Goal: Transaction & Acquisition: Purchase product/service

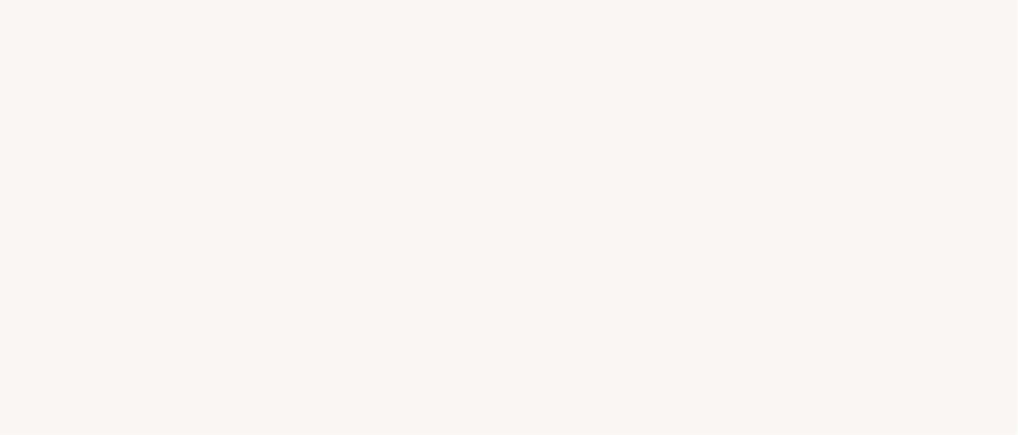
select select "IT"
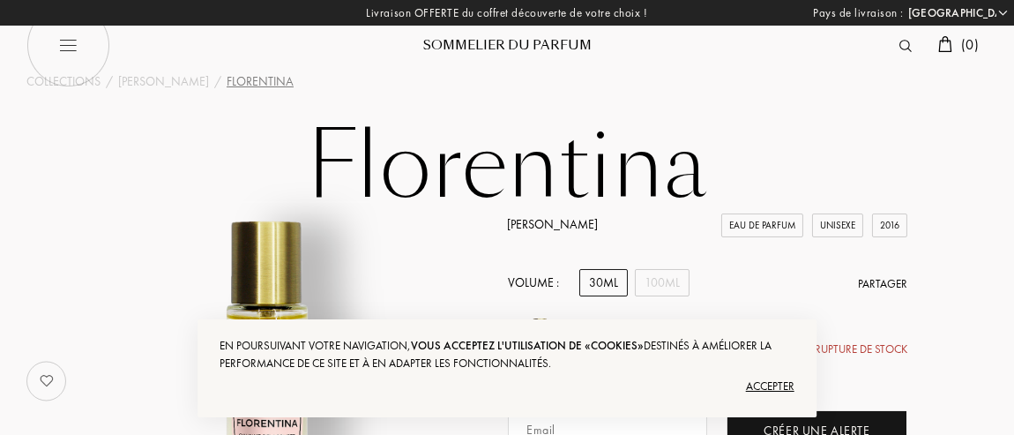
click at [782, 381] on div "Accepter" at bounding box center [506, 386] width 575 height 28
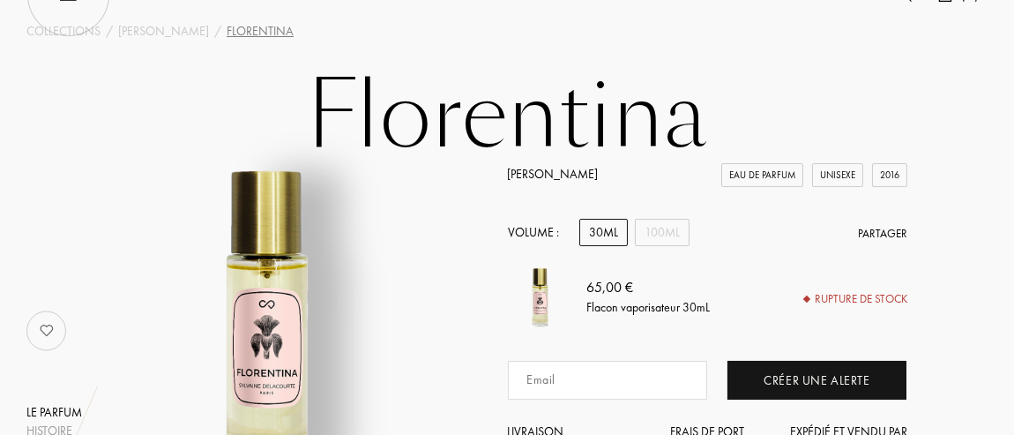
scroll to position [87, 0]
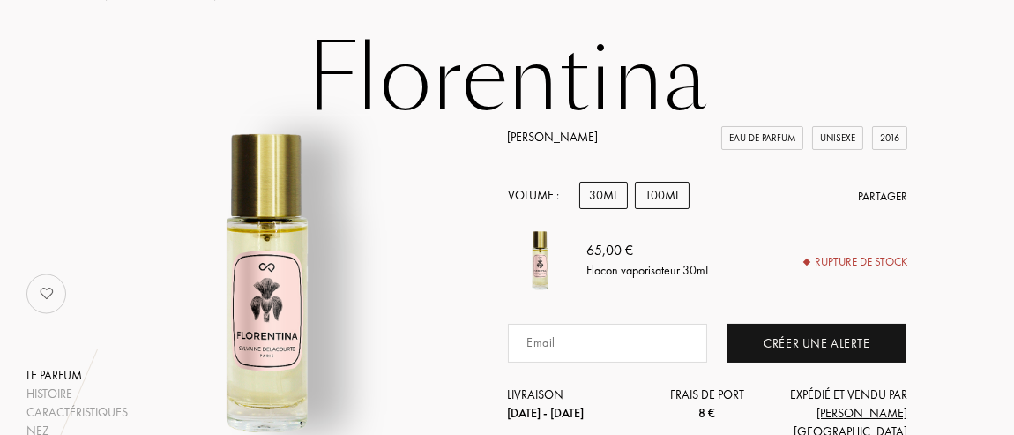
click at [654, 207] on div "100mL" at bounding box center [662, 195] width 55 height 27
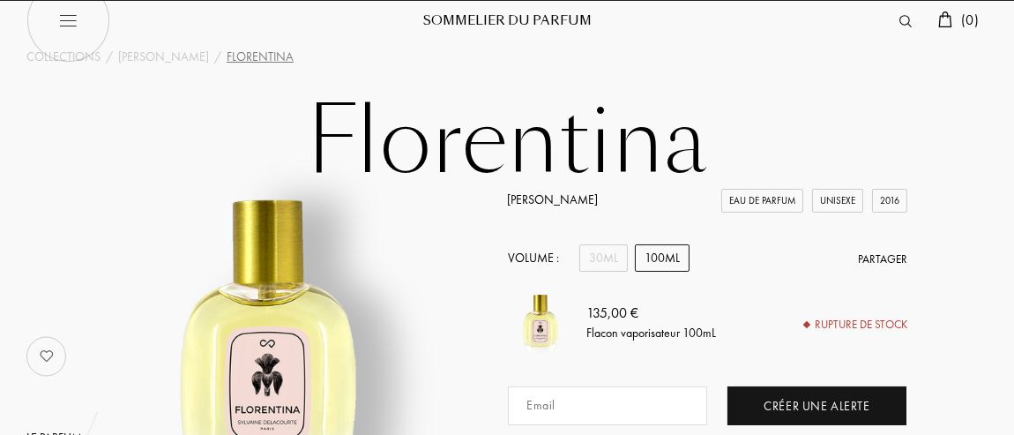
scroll to position [0, 0]
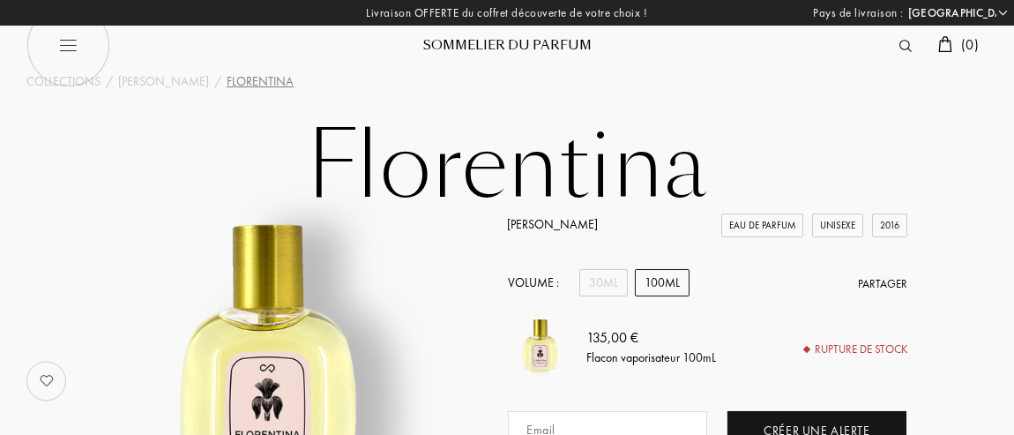
click at [502, 46] on div "Sommelier du Parfum" at bounding box center [507, 46] width 212 height 19
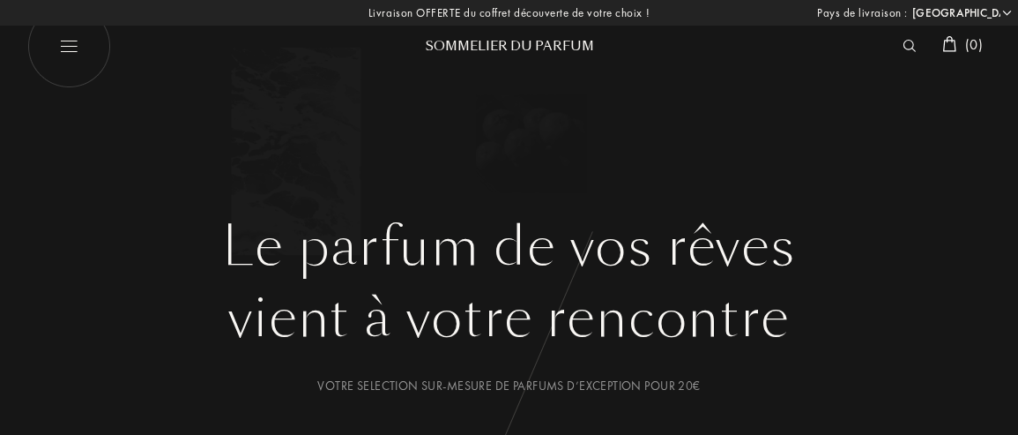
select select "IT"
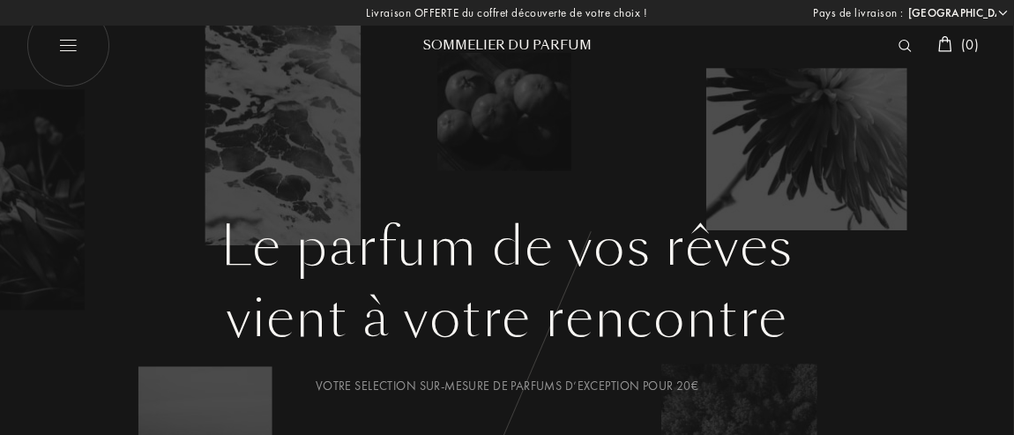
click at [73, 48] on img at bounding box center [68, 46] width 84 height 84
select select "IT"
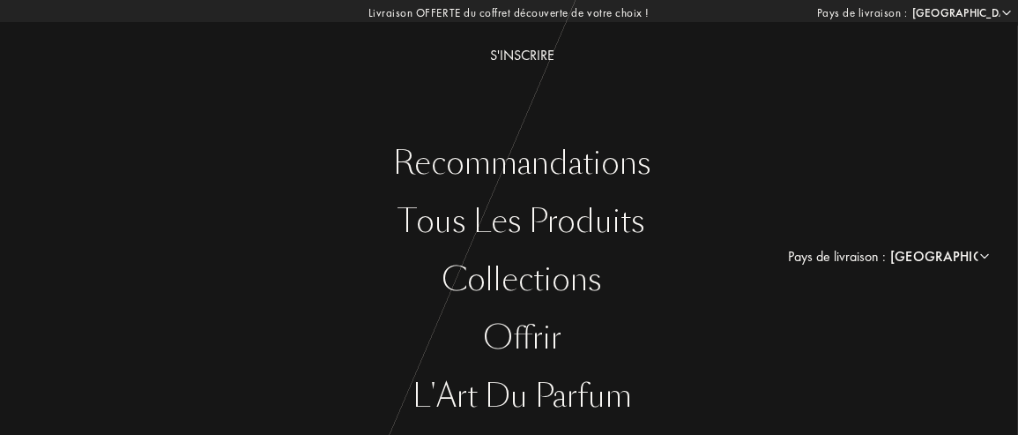
scroll to position [151, 0]
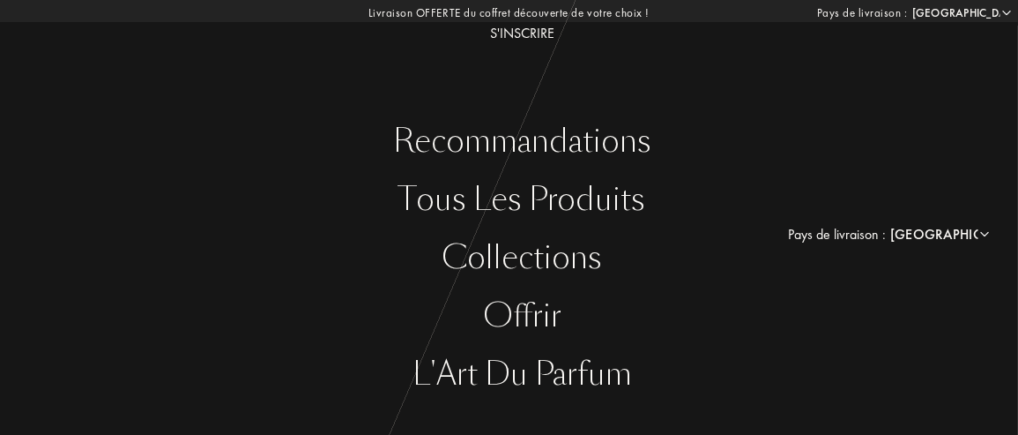
click at [509, 204] on div "Tous les produits" at bounding box center [522, 200] width 992 height 36
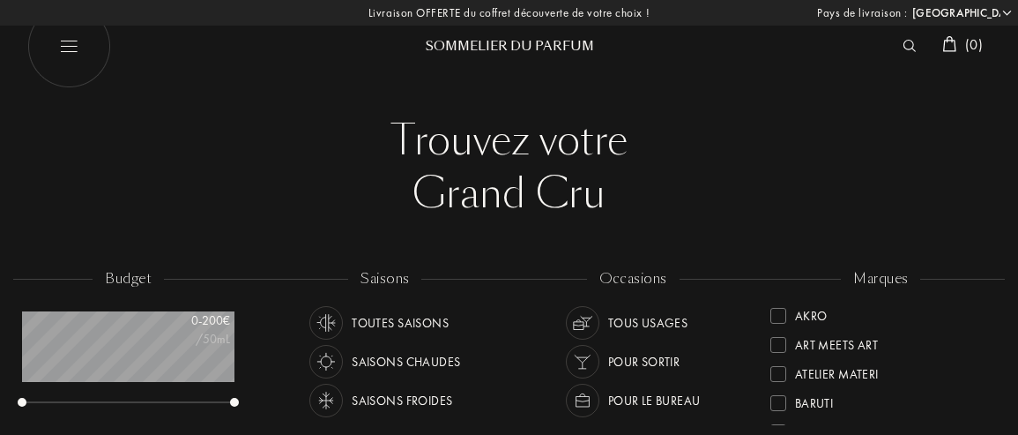
select select "IT"
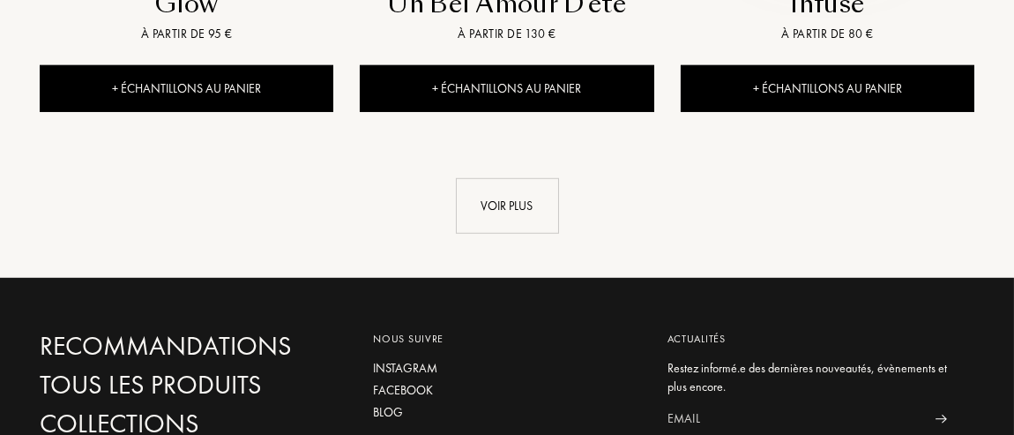
scroll to position [2644, 0]
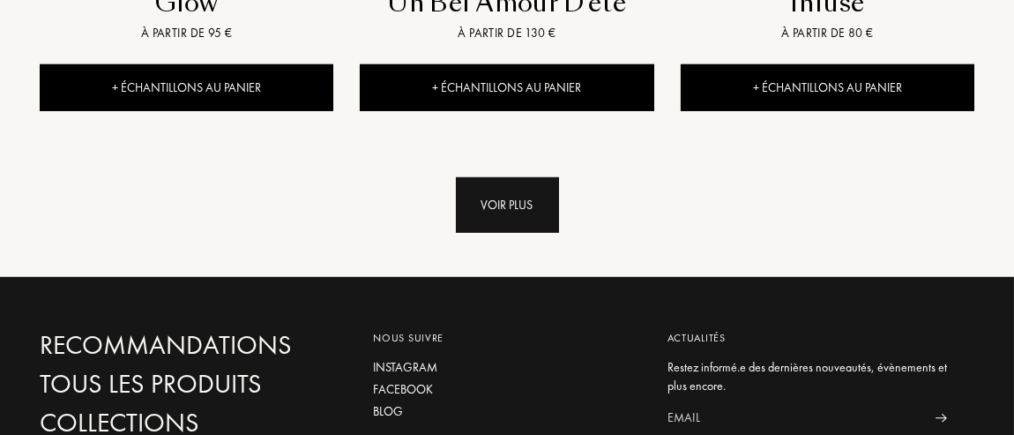
click at [537, 177] on div "Voir plus" at bounding box center [507, 205] width 103 height 56
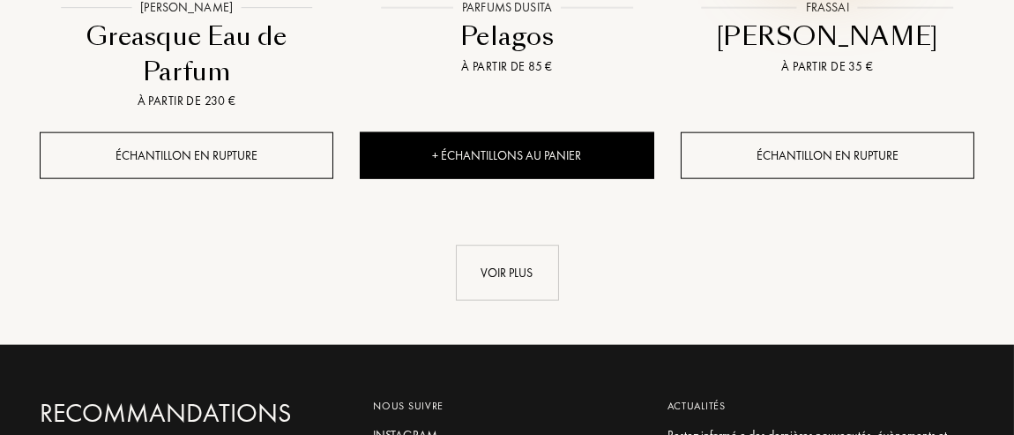
scroll to position [4670, 0]
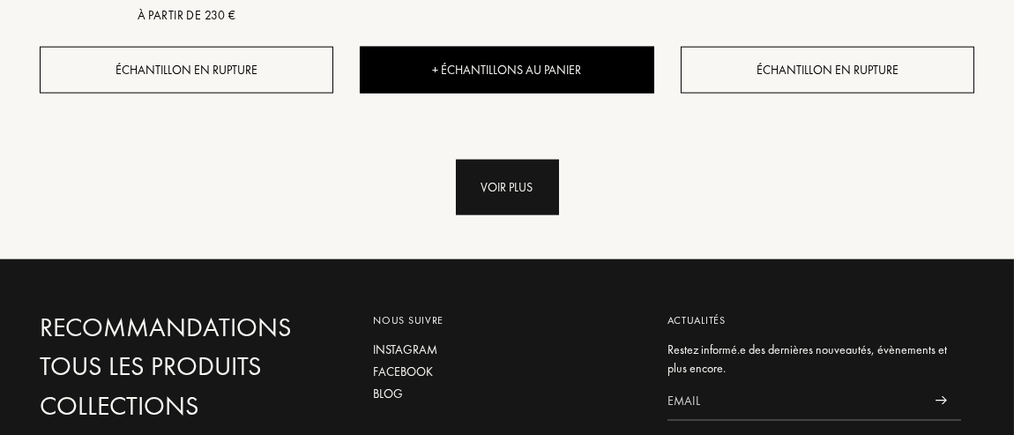
click at [520, 160] on div "Voir plus" at bounding box center [507, 188] width 103 height 56
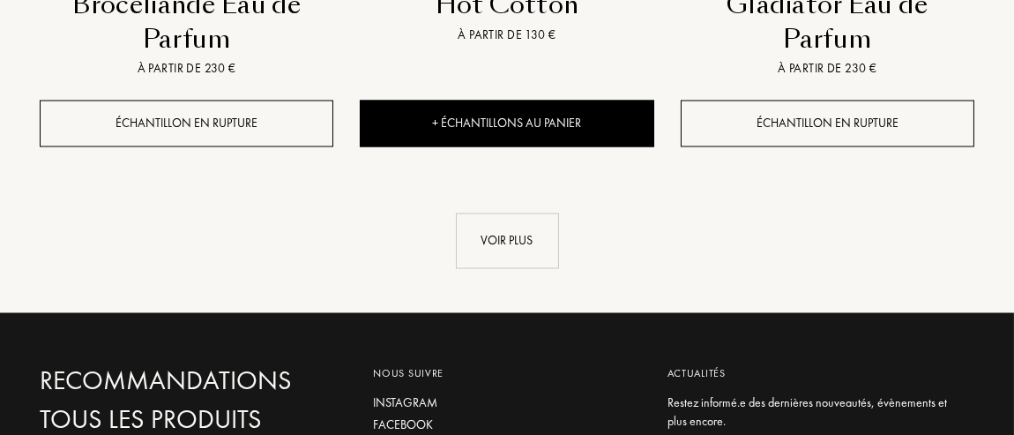
scroll to position [6699, 0]
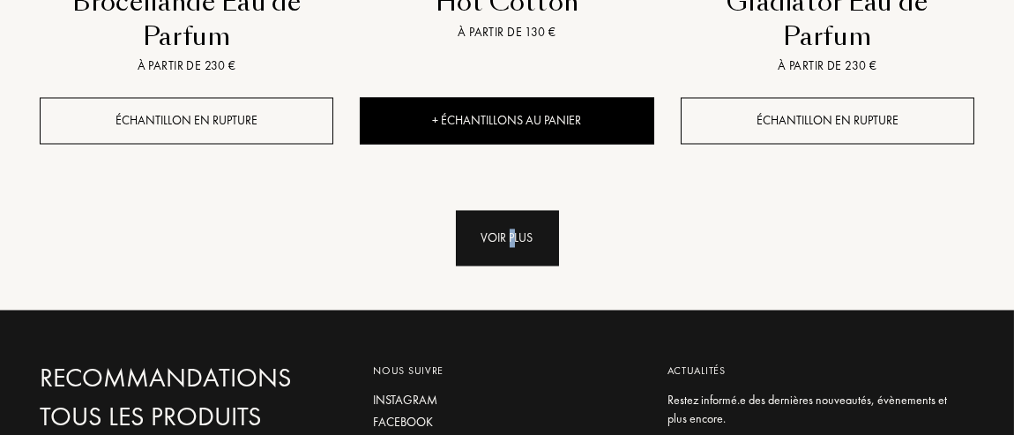
click at [512, 212] on div "Voir plus" at bounding box center [507, 239] width 103 height 56
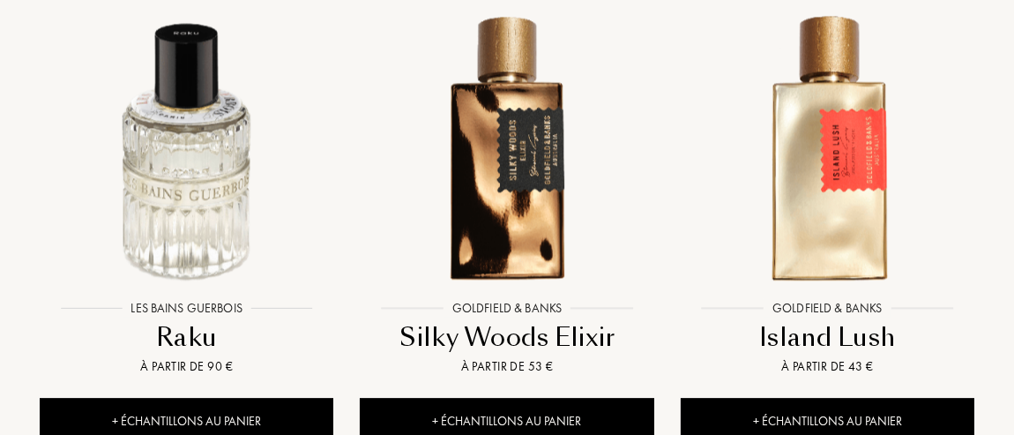
scroll to position [8726, 0]
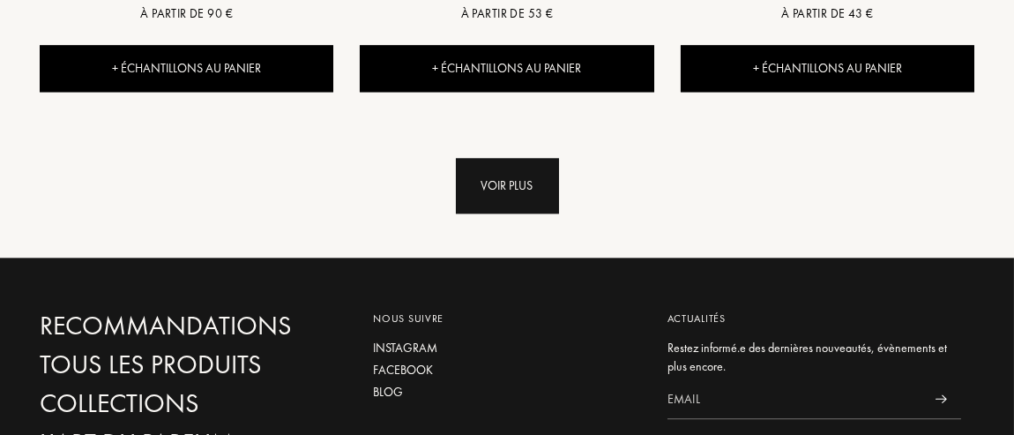
click at [527, 161] on div "Voir plus" at bounding box center [507, 186] width 103 height 56
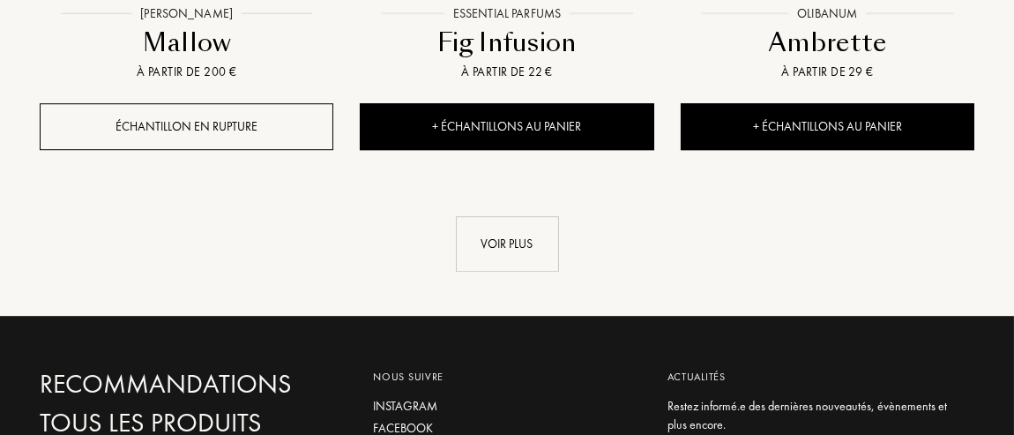
scroll to position [10753, 0]
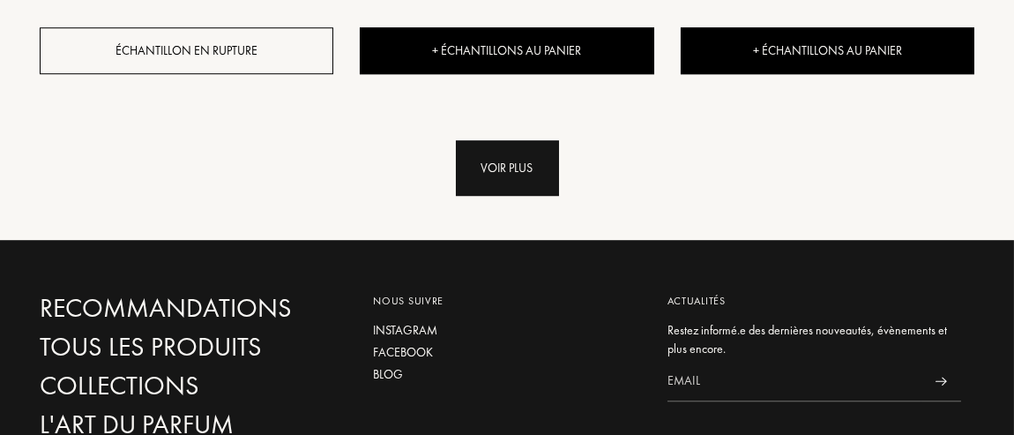
click at [539, 172] on div "Voir plus" at bounding box center [507, 168] width 103 height 56
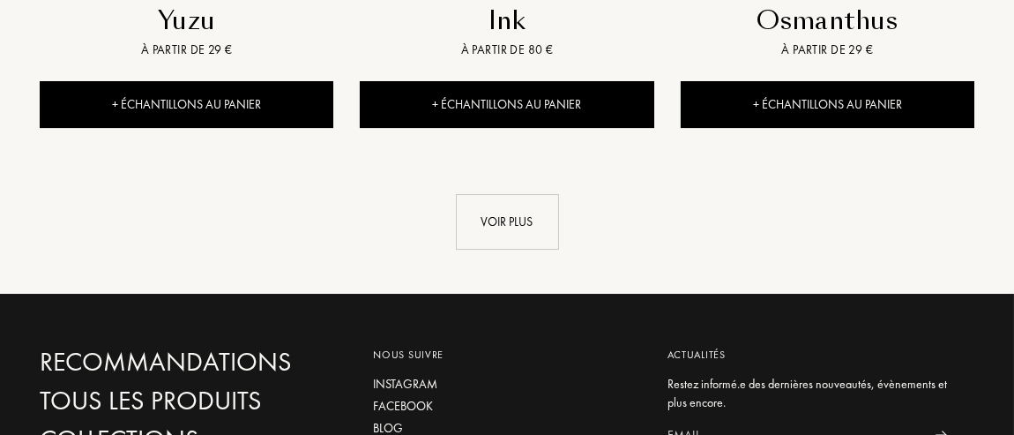
scroll to position [12692, 0]
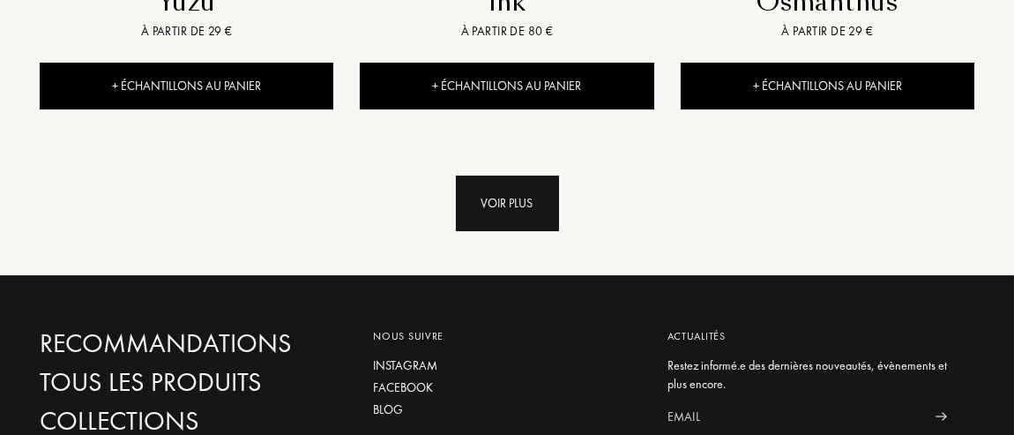
click at [545, 218] on div "Voir plus" at bounding box center [507, 203] width 103 height 56
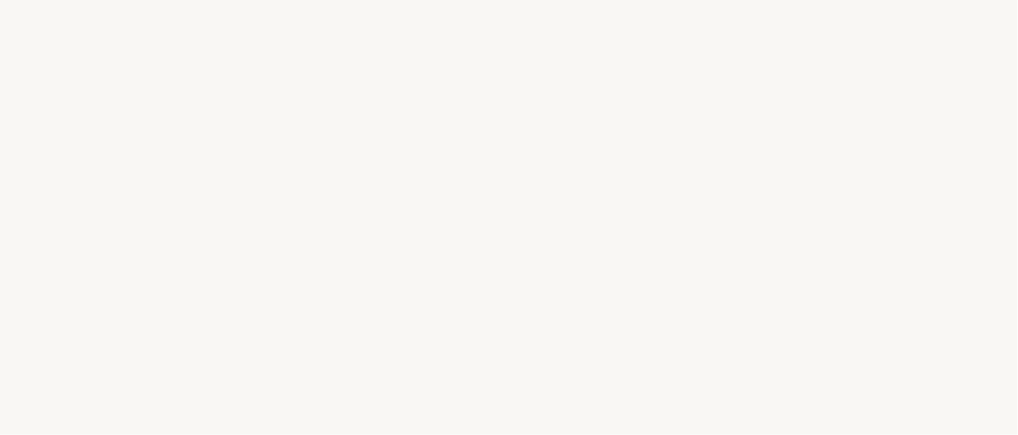
select select "IT"
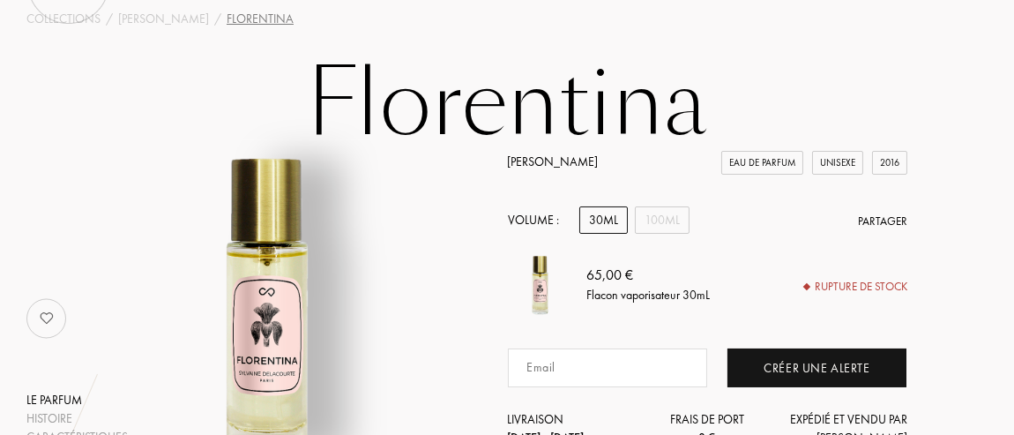
scroll to position [87, 0]
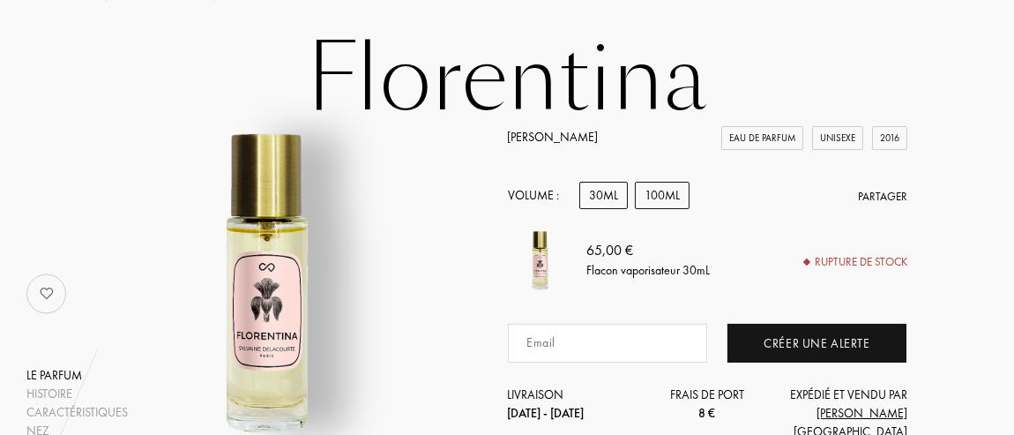
click at [661, 204] on div "100mL" at bounding box center [662, 195] width 55 height 27
